Goal: Find specific page/section: Find specific page/section

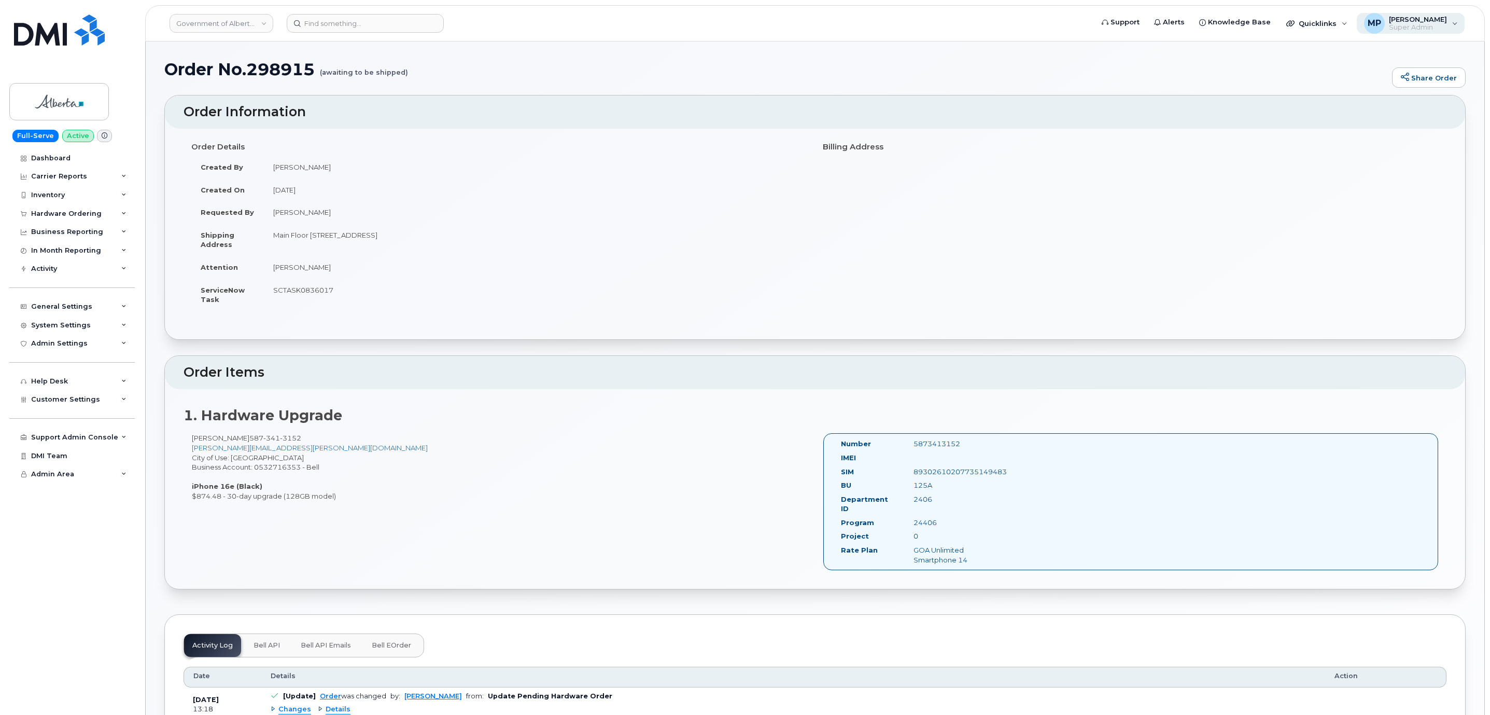
click at [1431, 20] on span "[PERSON_NAME]" at bounding box center [1418, 19] width 58 height 8
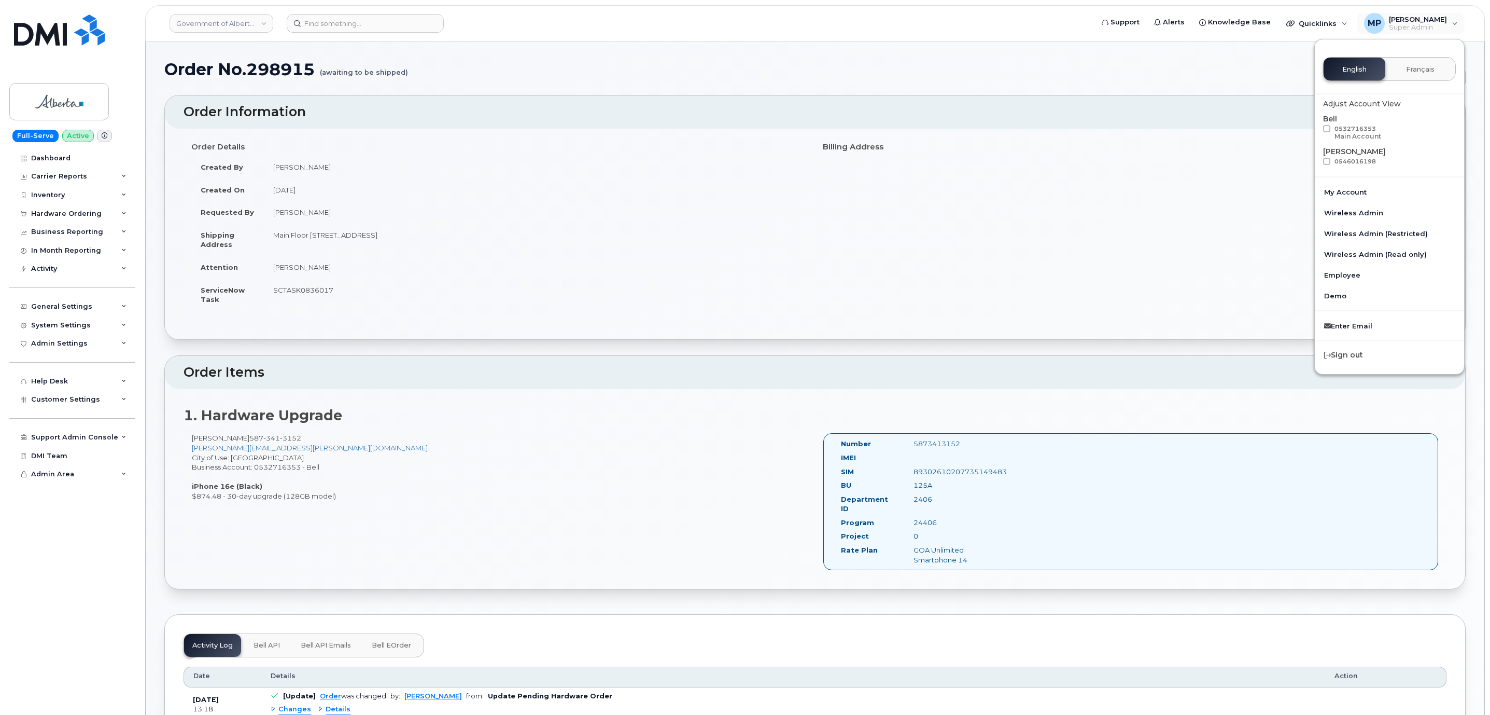
drag, startPoint x: 759, startPoint y: 56, endPoint x: 783, endPoint y: 41, distance: 28.2
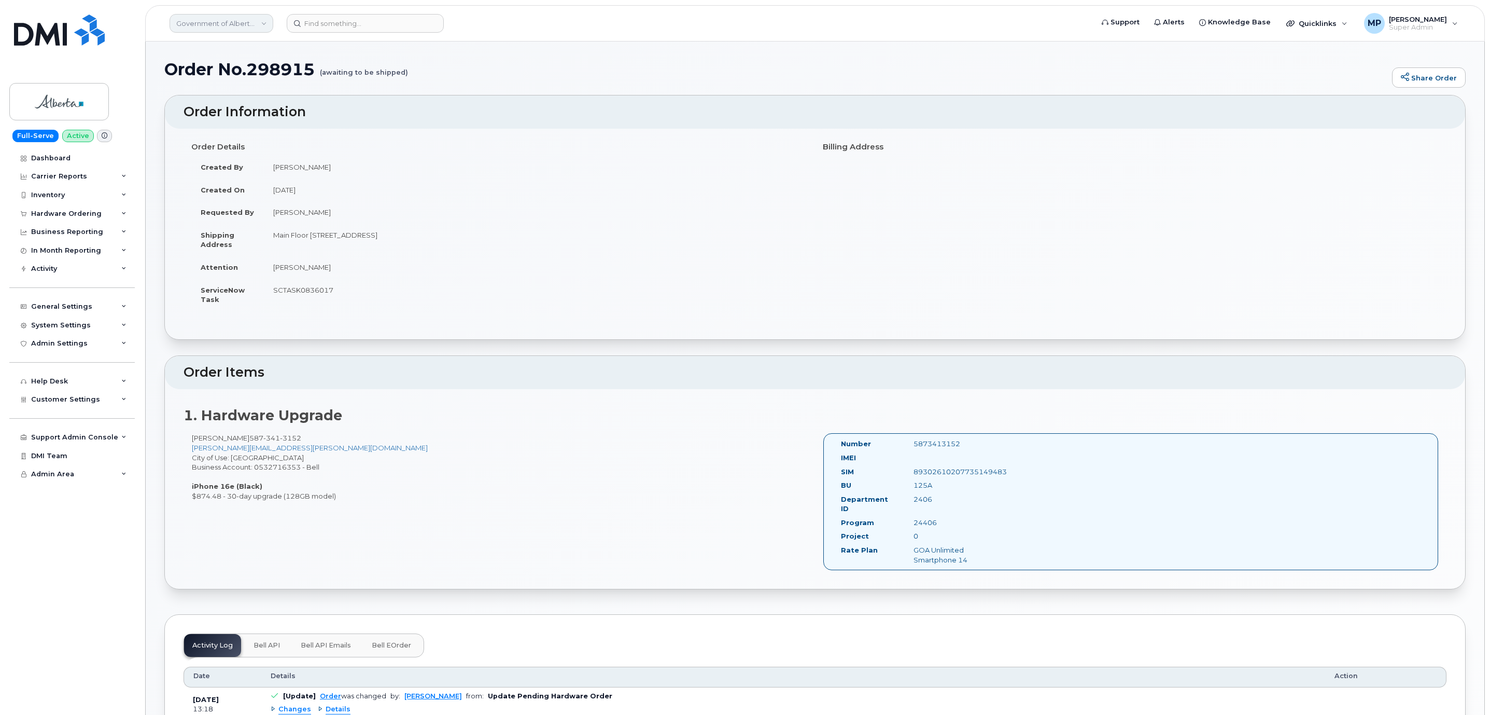
click at [218, 24] on link "Government of Alberta (GOA)" at bounding box center [222, 23] width 104 height 19
type input "bmw"
click at [221, 105] on link "BMW Manufacturing Co LLC" at bounding box center [247, 98] width 152 height 21
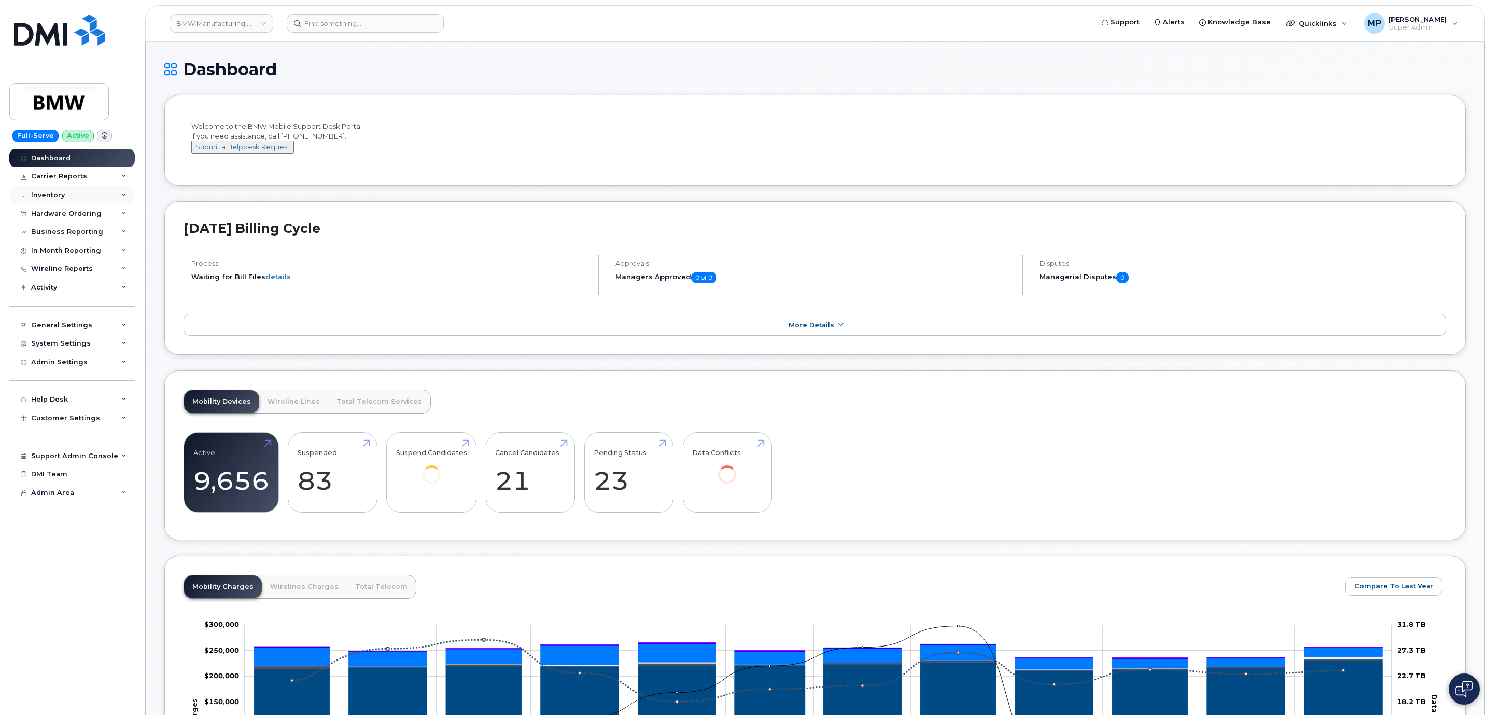
click at [48, 194] on div "Inventory" at bounding box center [48, 195] width 34 height 8
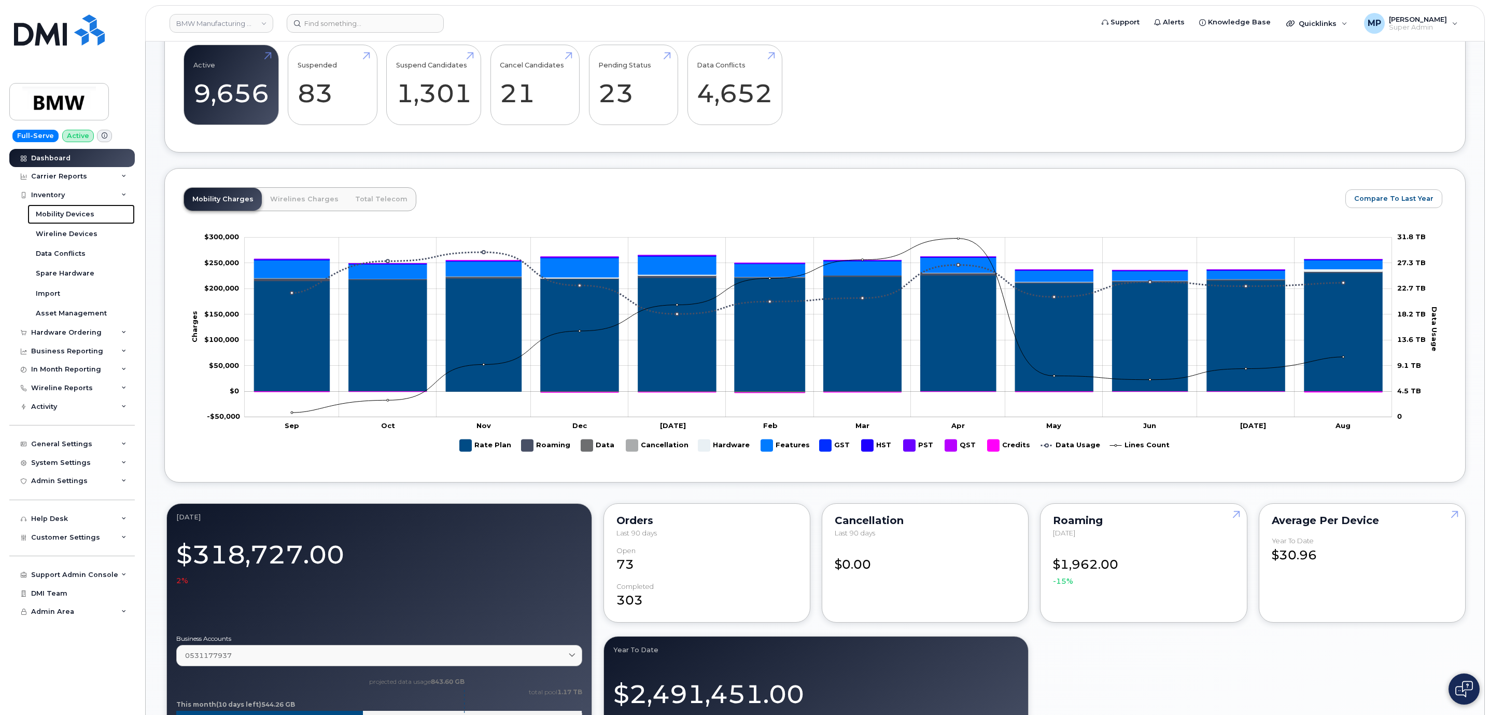
scroll to position [389, 0]
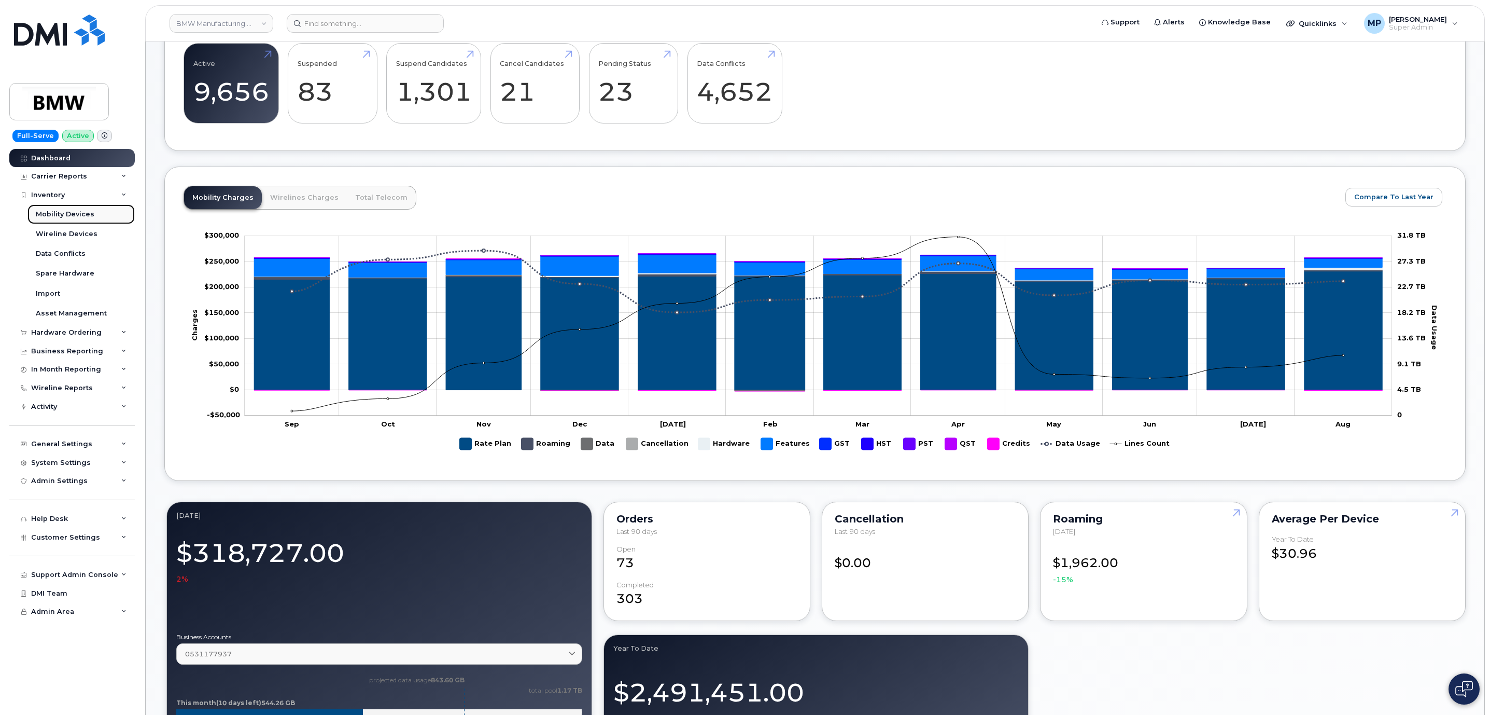
click at [70, 212] on div "Mobility Devices" at bounding box center [65, 214] width 59 height 9
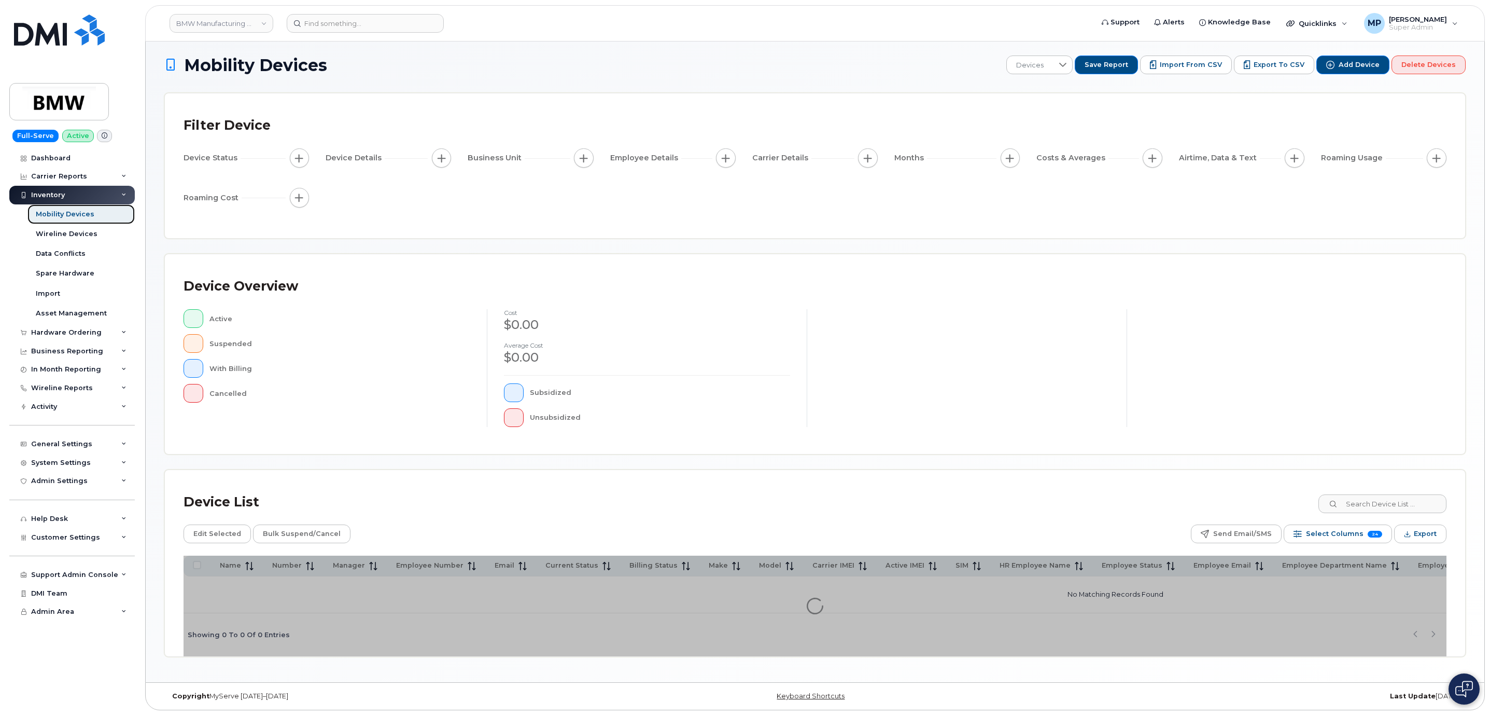
scroll to position [5, 0]
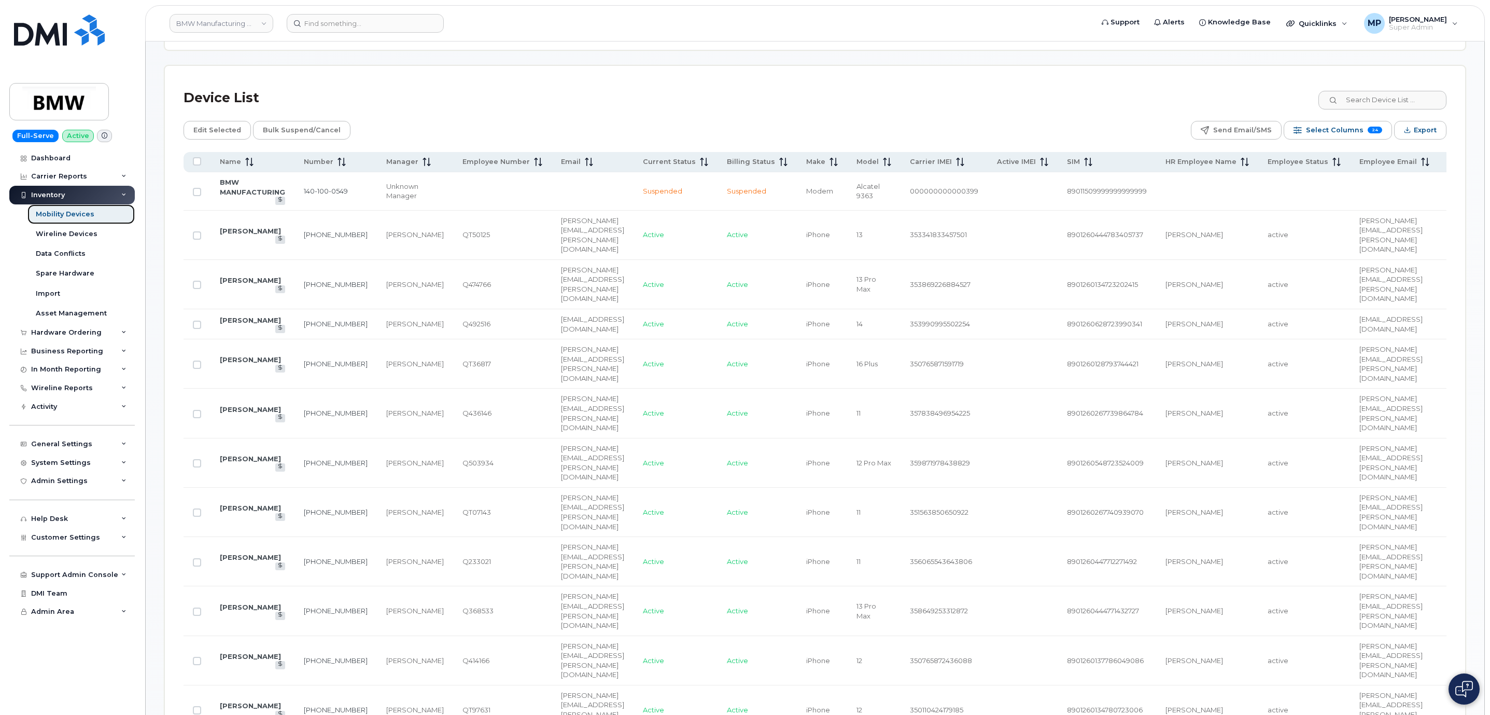
scroll to position [472, 0]
click at [308, 230] on link "201-207-4621" at bounding box center [336, 234] width 64 height 8
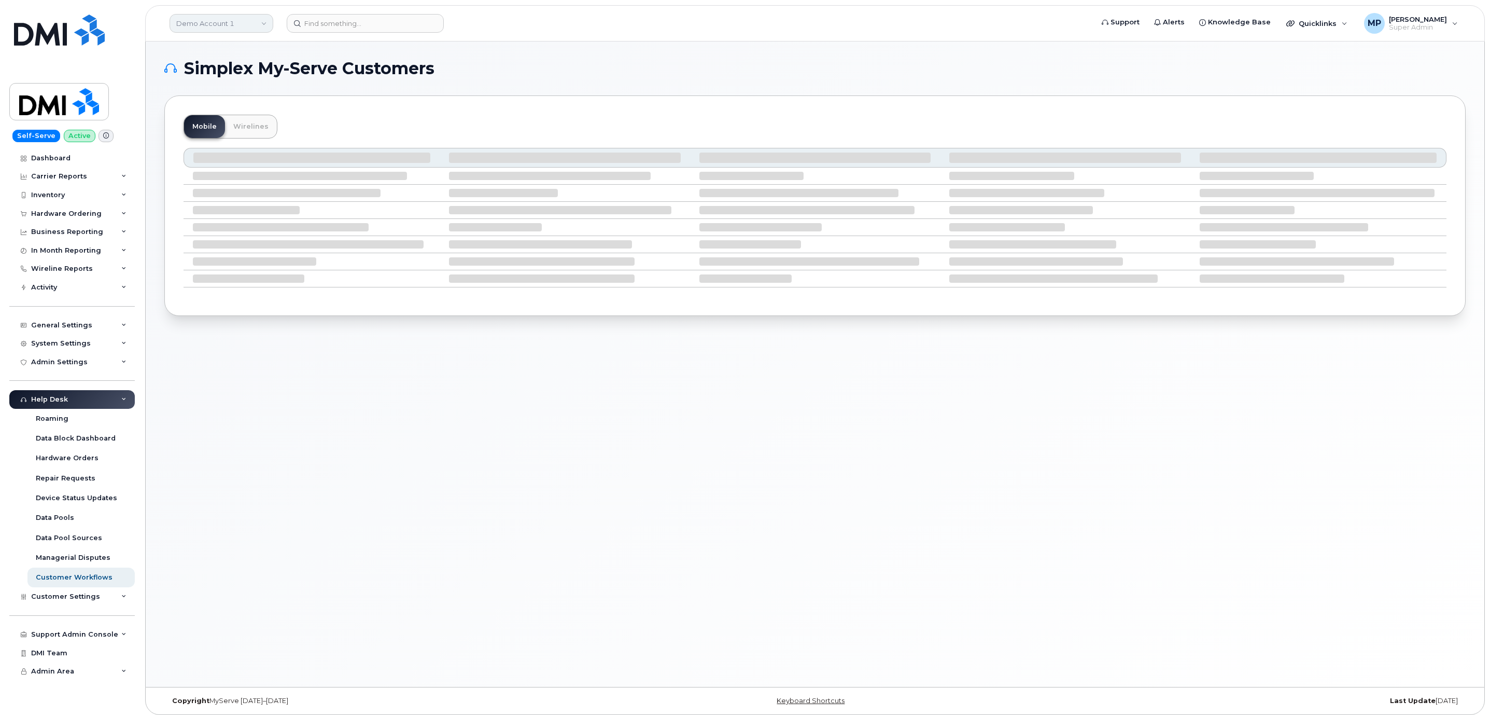
click at [204, 22] on link "Demo Account 1" at bounding box center [222, 23] width 104 height 19
type input "bmw"
click at [208, 98] on span "BMW Manufacturing Co LLC" at bounding box center [226, 98] width 94 height 10
